Goal: Task Accomplishment & Management: Manage account settings

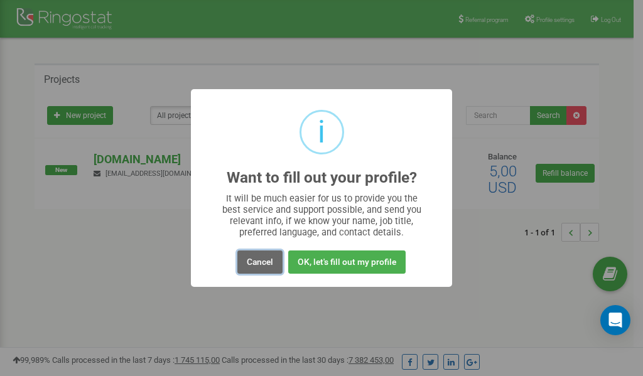
click at [253, 262] on button "Cancel" at bounding box center [259, 261] width 45 height 23
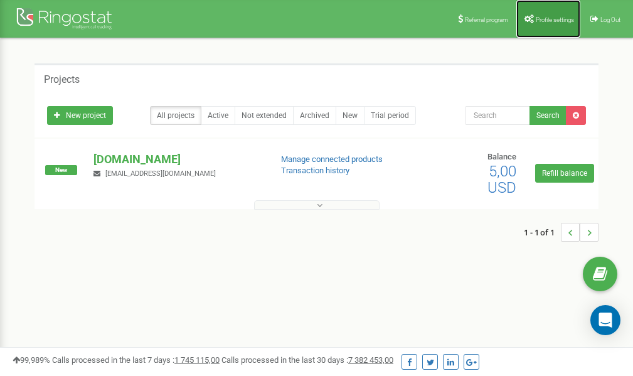
click at [543, 18] on span "Profile settings" at bounding box center [555, 19] width 38 height 7
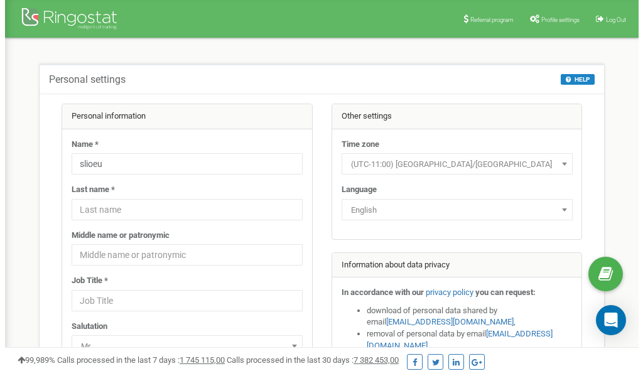
scroll to position [63, 0]
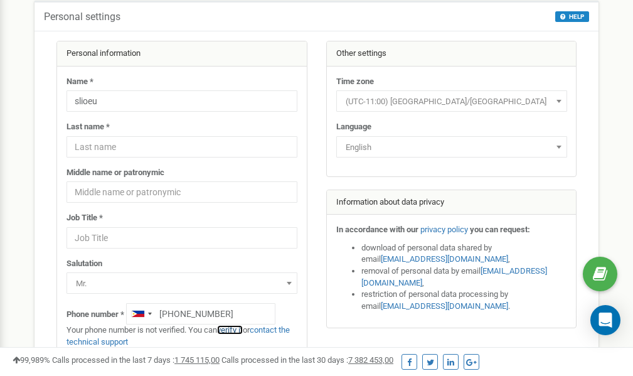
click at [236, 331] on link "verify it" at bounding box center [230, 329] width 26 height 9
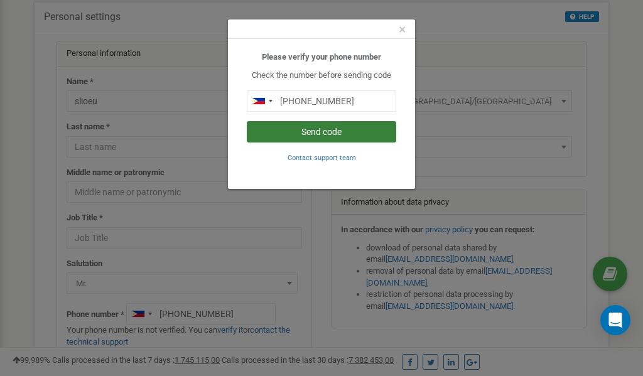
click at [339, 132] on button "Send code" at bounding box center [321, 131] width 149 height 21
